Goal: Navigation & Orientation: Understand site structure

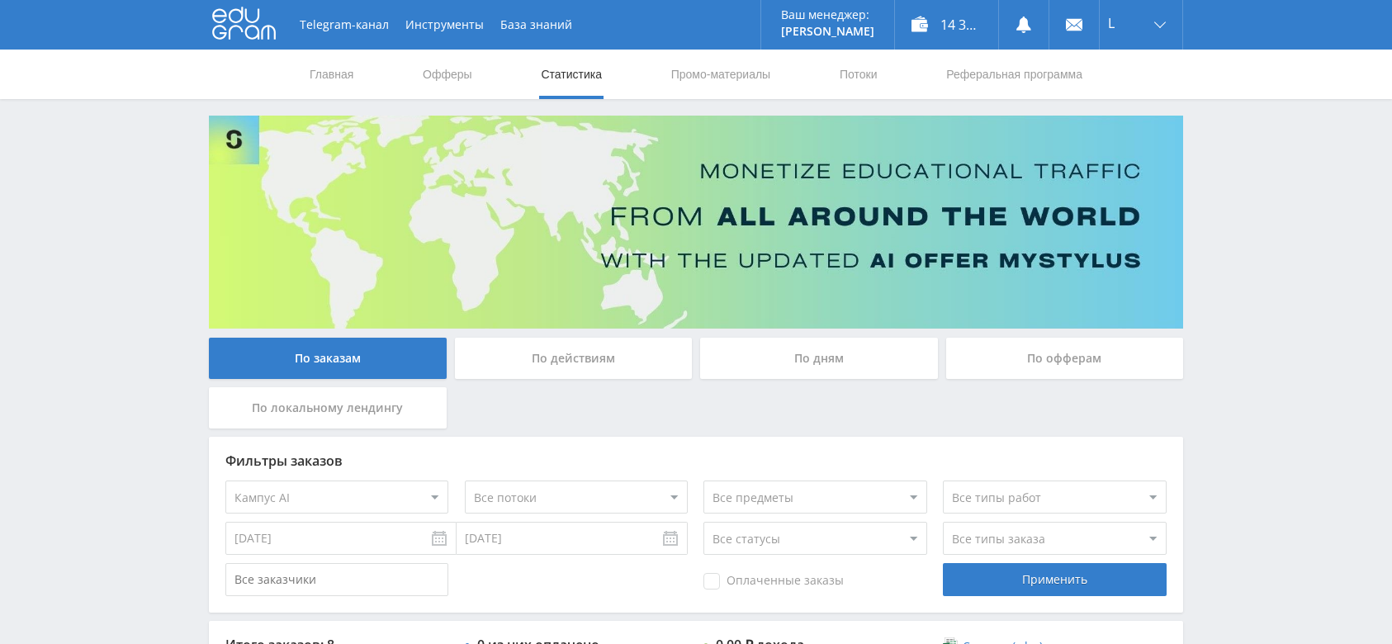
select select "340"
click at [703, 62] on link "Промо-материалы" at bounding box center [721, 75] width 102 height 50
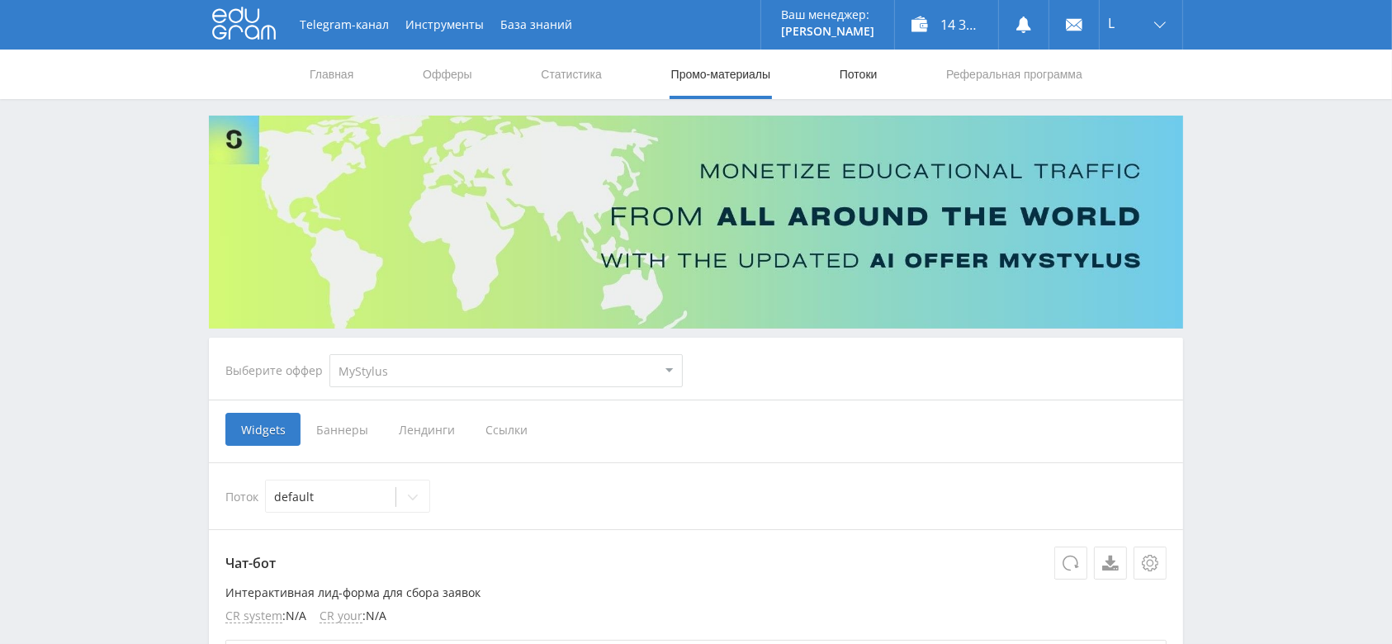
click at [865, 68] on link "Потоки" at bounding box center [858, 75] width 41 height 50
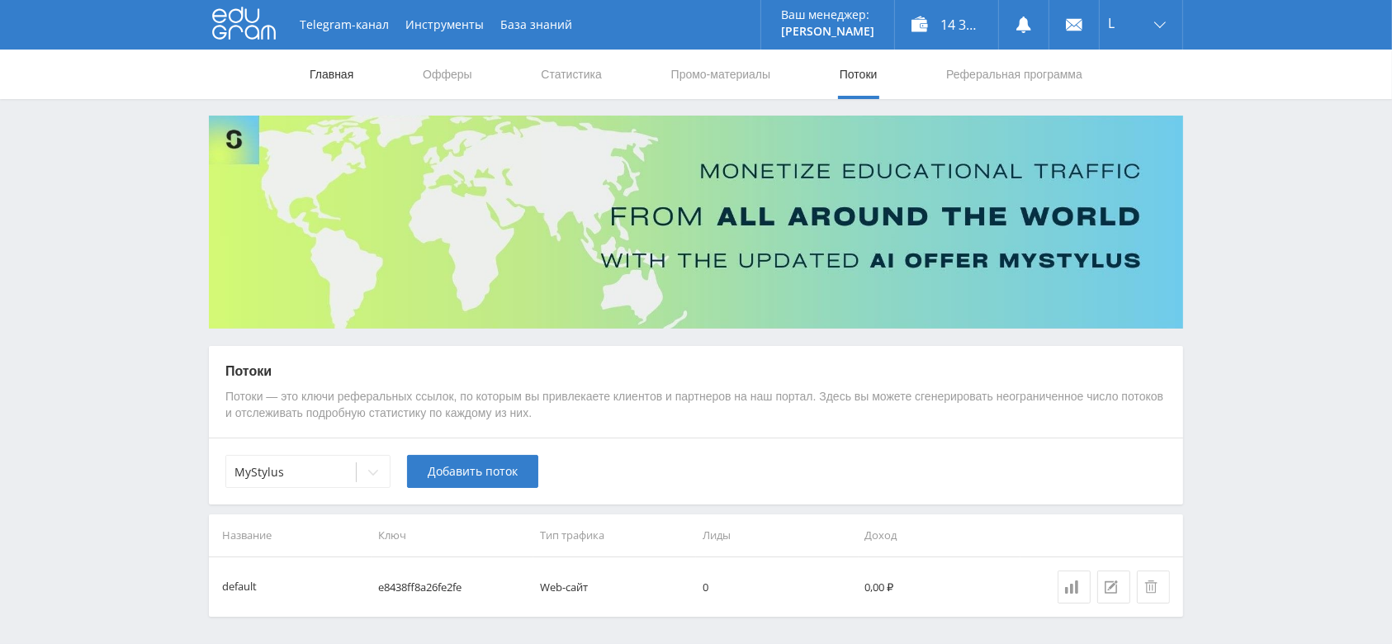
click at [315, 64] on link "Главная" at bounding box center [331, 75] width 47 height 50
